Goal: Navigation & Orientation: Find specific page/section

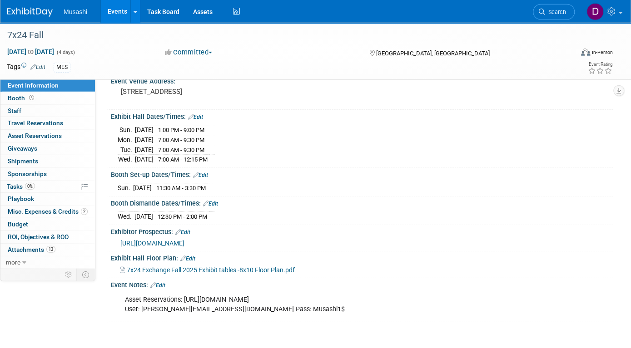
scroll to position [62, 0]
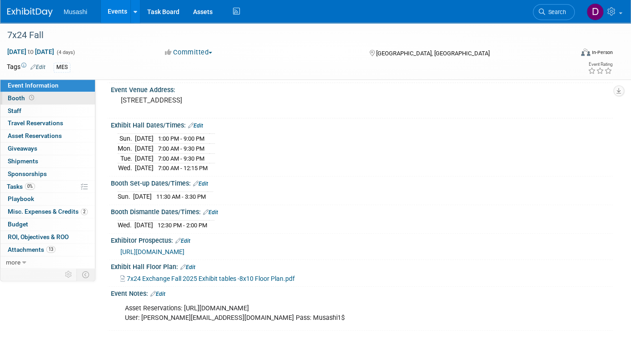
click at [78, 101] on link "Booth" at bounding box center [47, 98] width 94 height 12
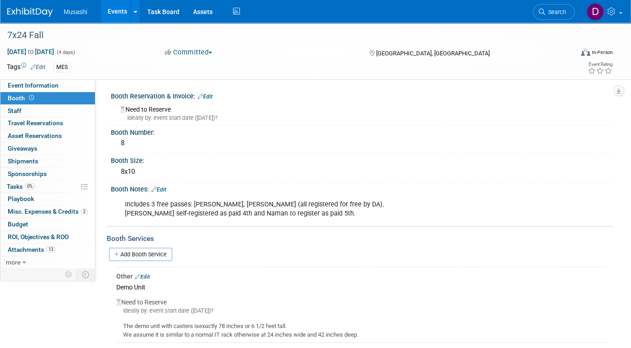
click at [117, 12] on link "Events" at bounding box center [117, 11] width 33 height 23
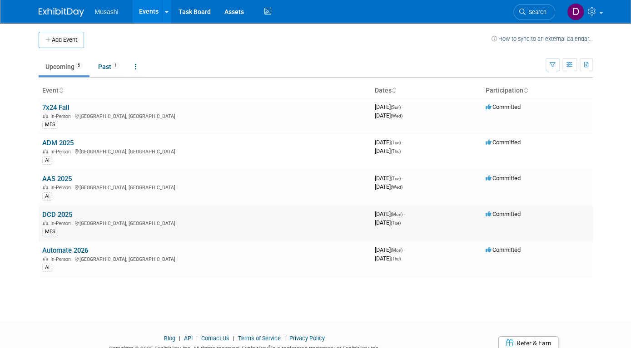
click at [65, 215] on link "DCD 2025" at bounding box center [57, 215] width 30 height 8
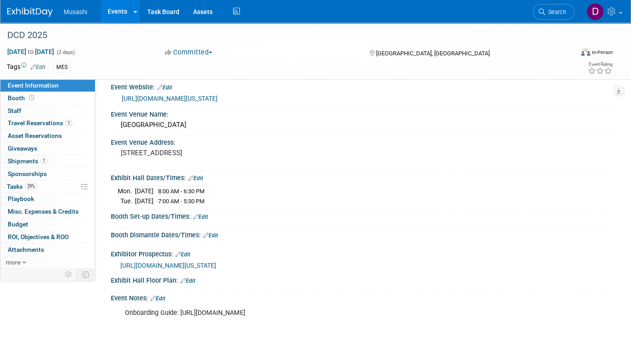
scroll to position [10, 0]
click at [62, 96] on link "Booth" at bounding box center [47, 98] width 94 height 12
